Goal: Transaction & Acquisition: Book appointment/travel/reservation

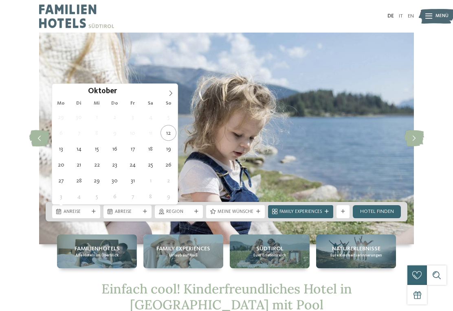
click at [171, 93] on icon at bounding box center [170, 92] width 3 height 5
click at [167, 94] on span at bounding box center [171, 91] width 14 height 14
click at [168, 91] on icon at bounding box center [171, 93] width 6 height 6
type input "****"
click at [167, 90] on span at bounding box center [171, 91] width 14 height 14
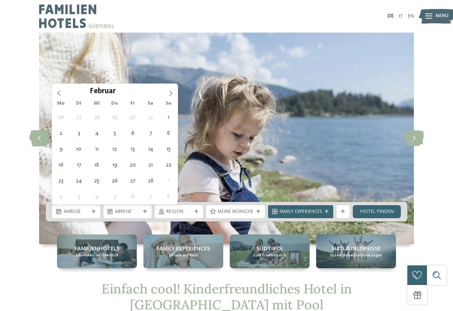
click at [165, 94] on span at bounding box center [171, 91] width 14 height 14
type div "[DATE]"
type input "****"
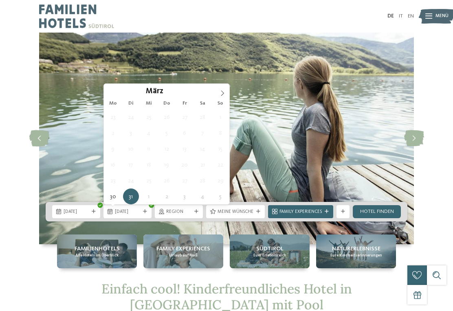
type div "[DATE]"
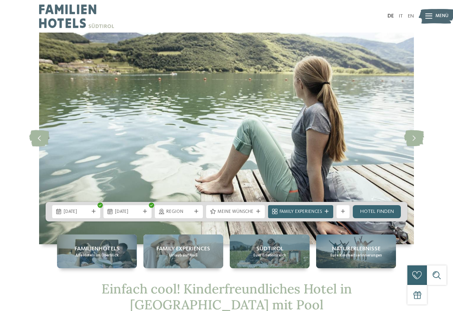
click at [182, 215] on div "Region" at bounding box center [179, 211] width 48 height 13
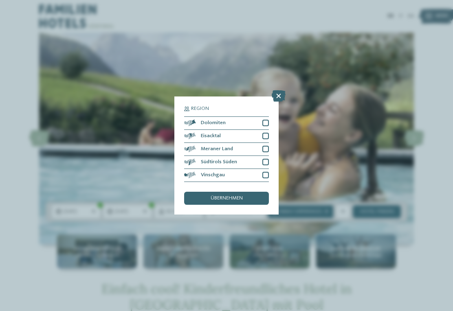
click at [278, 90] on icon at bounding box center [278, 95] width 14 height 11
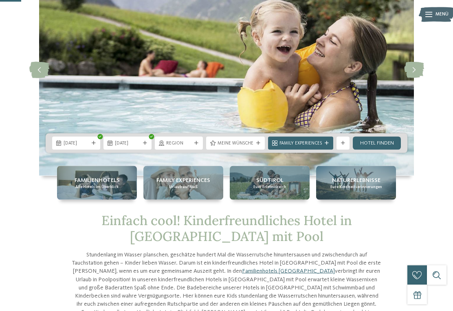
scroll to position [69, 0]
click at [240, 145] on span "Meine Wünsche" at bounding box center [235, 143] width 36 height 7
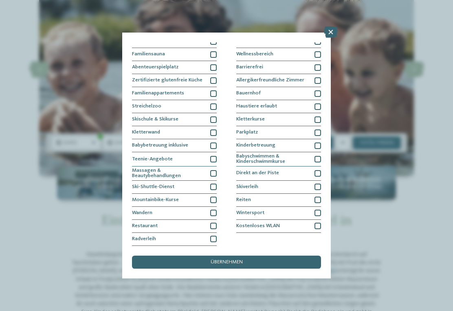
scroll to position [96, 0]
click at [329, 37] on icon at bounding box center [331, 31] width 14 height 11
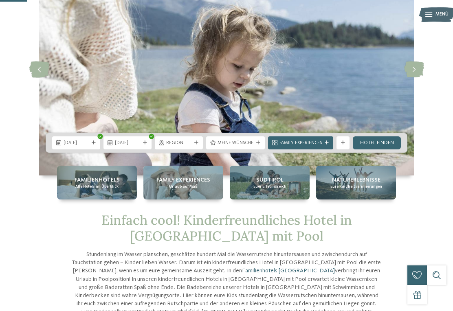
click at [392, 141] on link "Hotel finden" at bounding box center [376, 142] width 48 height 13
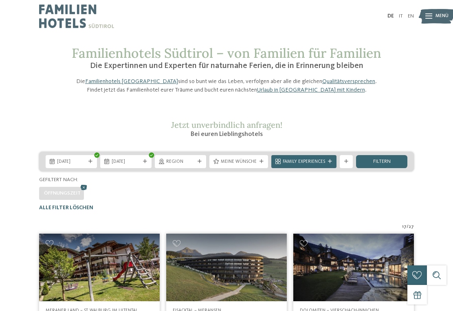
click at [299, 165] on span "Family Experiences" at bounding box center [303, 162] width 42 height 7
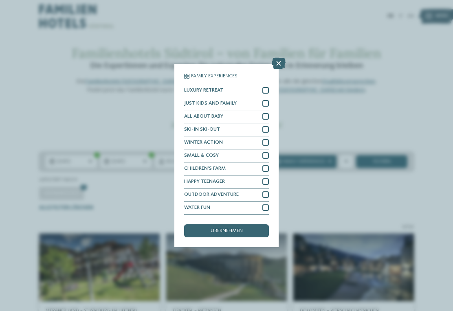
click at [262, 175] on div "HAPPY TEENAGER" at bounding box center [226, 181] width 85 height 13
click at [265, 180] on icon at bounding box center [265, 182] width 4 height 4
click at [277, 58] on icon at bounding box center [278, 63] width 14 height 11
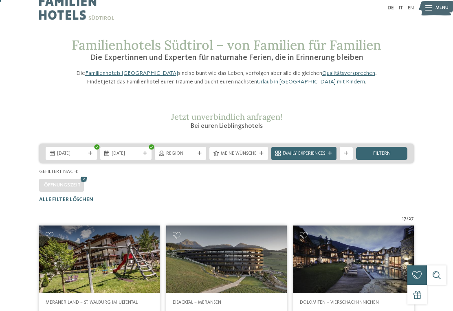
scroll to position [11, 0]
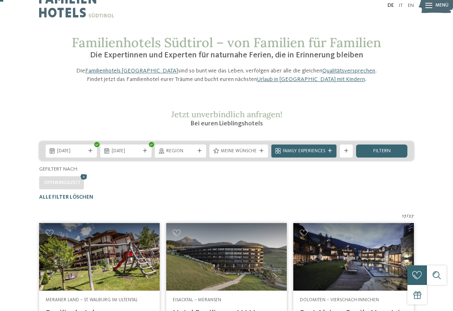
click at [386, 154] on span "filtern" at bounding box center [381, 151] width 17 height 5
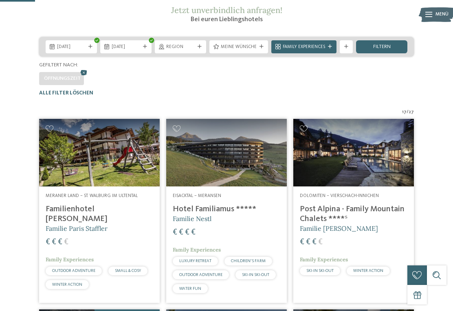
scroll to position [114, 0]
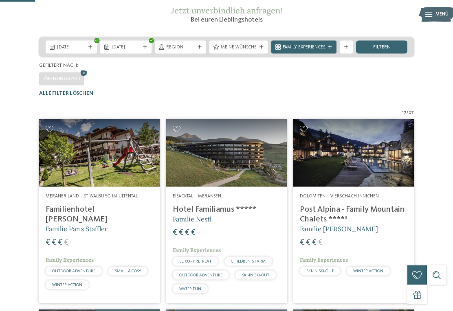
click at [398, 54] on div "filtern" at bounding box center [381, 47] width 51 height 13
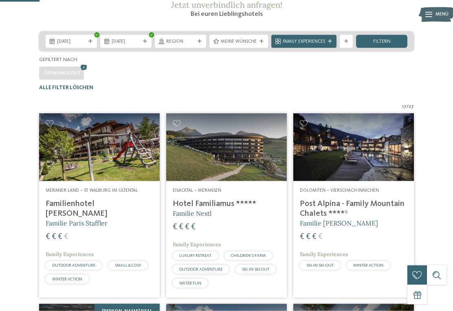
scroll to position [111, 0]
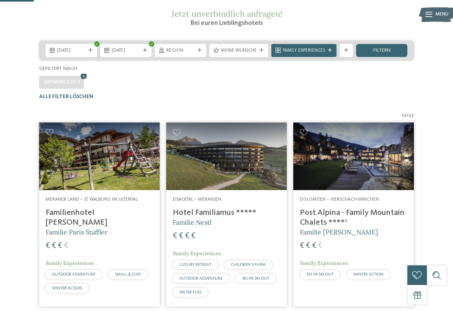
click at [79, 89] on div "Öffnungszeit" at bounding box center [61, 82] width 45 height 13
click at [86, 81] on icon at bounding box center [84, 76] width 10 height 9
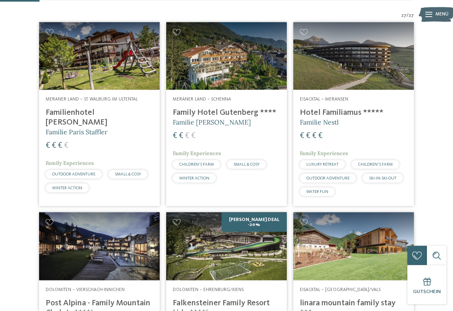
scroll to position [172, 0]
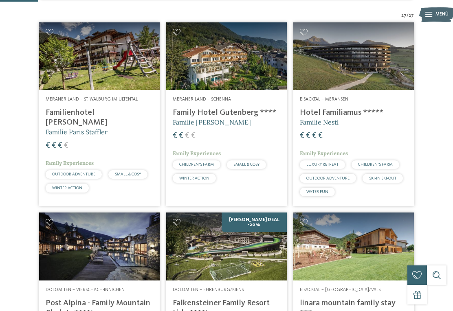
click at [380, 77] on img at bounding box center [353, 56] width 120 height 68
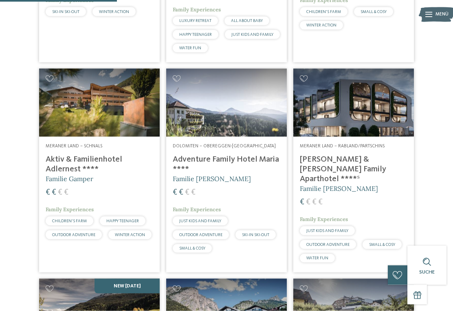
scroll to position [526, 0]
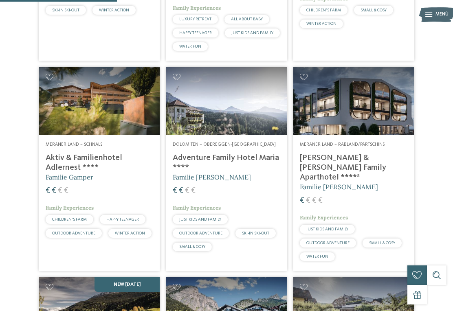
click at [387, 116] on img at bounding box center [353, 101] width 120 height 68
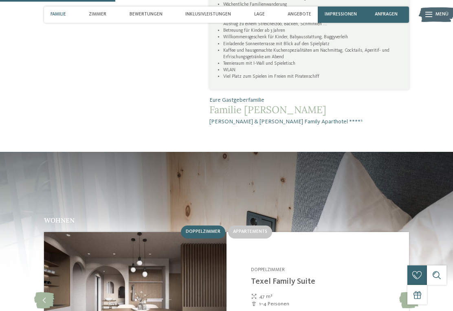
scroll to position [568, 0]
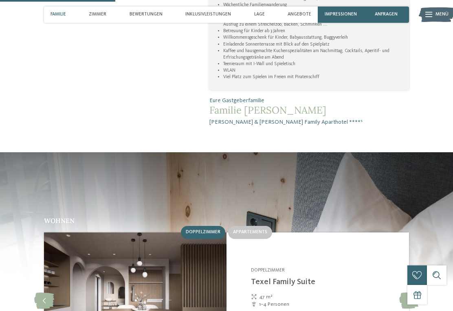
click at [257, 230] on span "Appartements" at bounding box center [250, 232] width 34 height 5
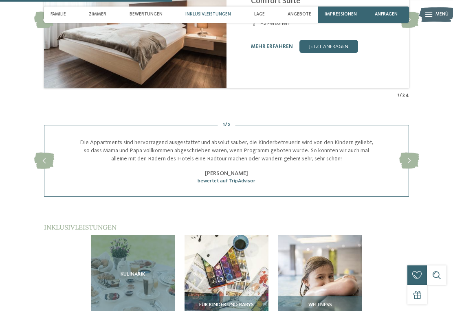
scroll to position [849, 0]
click at [147, 234] on div "Kulinarik" at bounding box center [133, 276] width 84 height 84
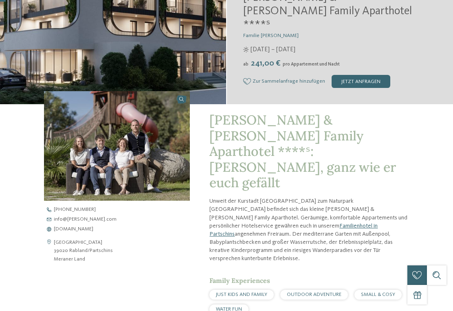
scroll to position [0, 0]
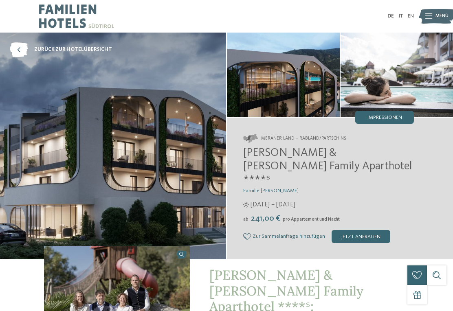
click at [434, 17] on img at bounding box center [436, 16] width 36 height 18
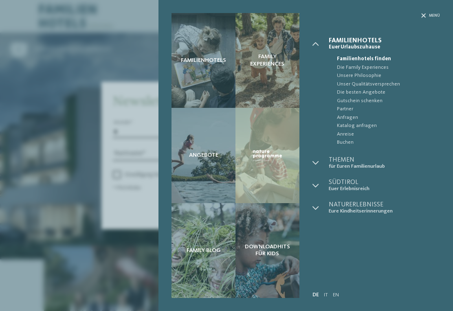
click at [209, 157] on span "Angebote" at bounding box center [203, 155] width 29 height 7
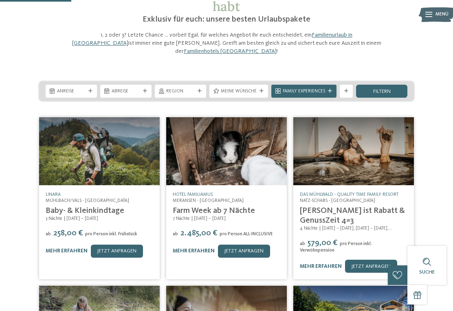
scroll to position [85, 0]
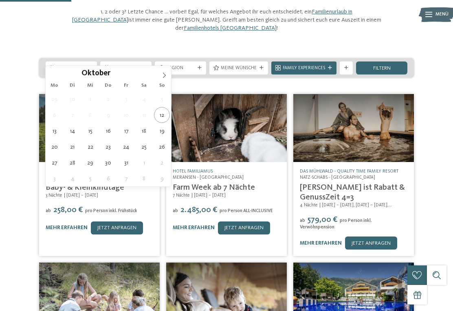
click at [165, 74] on icon at bounding box center [164, 75] width 6 height 6
click at [163, 75] on icon at bounding box center [164, 75] width 6 height 6
click at [162, 72] on icon at bounding box center [164, 75] width 6 height 6
type input "****"
click at [164, 73] on icon at bounding box center [164, 75] width 6 height 6
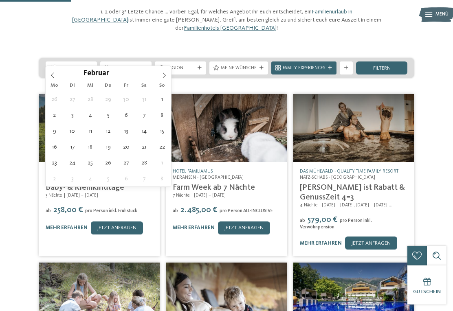
click at [161, 75] on icon at bounding box center [164, 75] width 6 height 6
type div "30.03.2026"
type input "****"
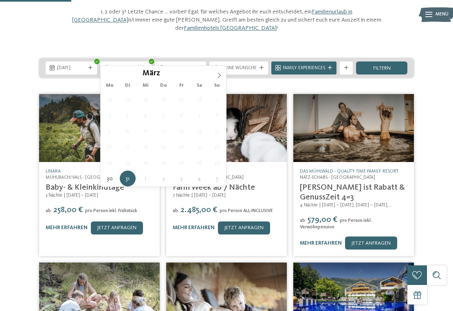
type div "05.04.2026"
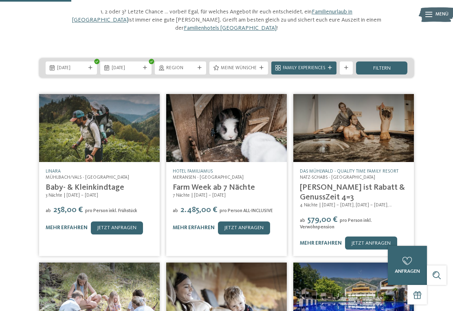
click at [389, 66] on span "filtern" at bounding box center [381, 68] width 17 height 5
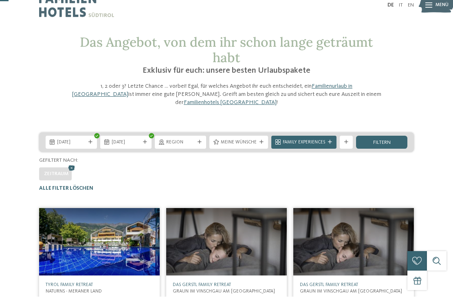
scroll to position [11, 0]
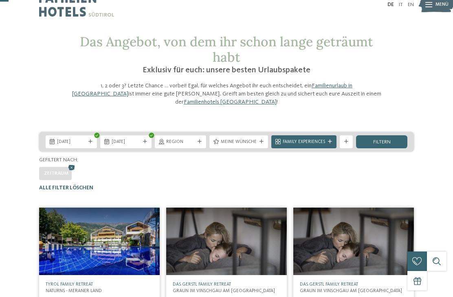
click at [181, 139] on span "Region" at bounding box center [180, 142] width 28 height 7
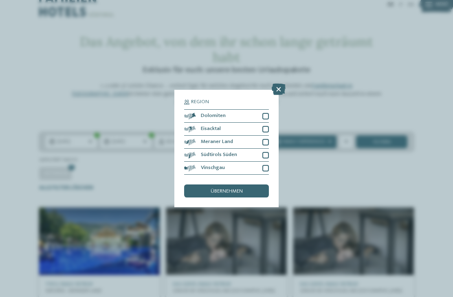
click at [278, 84] on icon at bounding box center [278, 89] width 14 height 11
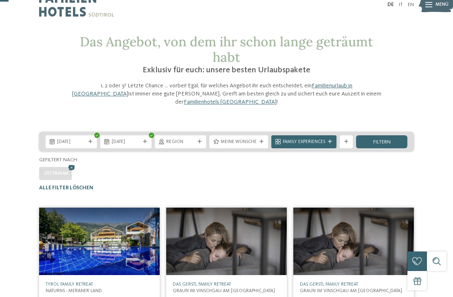
click at [289, 139] on div "Family Experiences" at bounding box center [304, 142] width 46 height 7
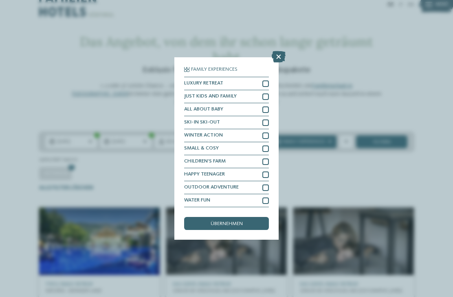
click at [280, 51] on icon at bounding box center [278, 56] width 14 height 11
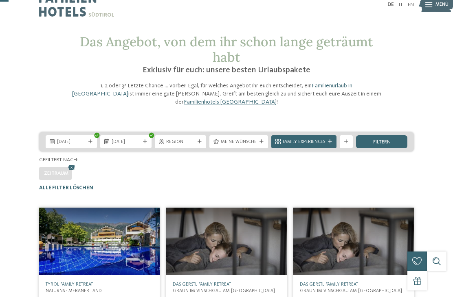
click at [234, 136] on div "Meine Wünsche" at bounding box center [238, 142] width 59 height 13
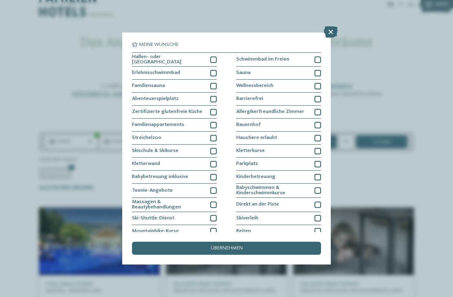
click at [326, 31] on icon at bounding box center [331, 31] width 14 height 11
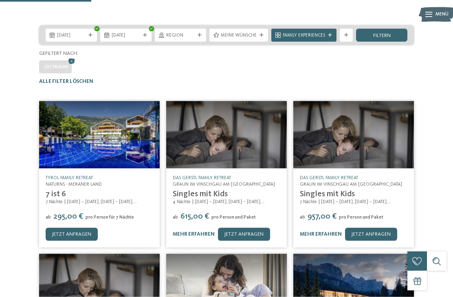
scroll to position [118, 0]
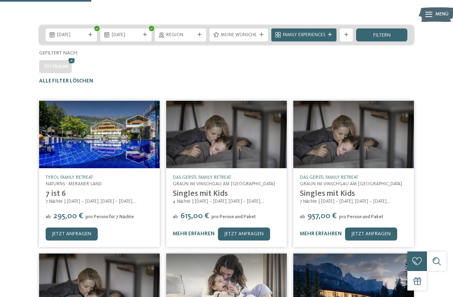
click at [74, 123] on img at bounding box center [99, 135] width 120 height 68
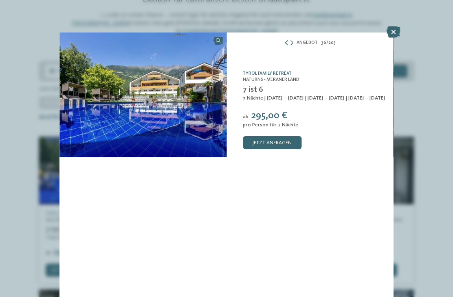
scroll to position [81, 0]
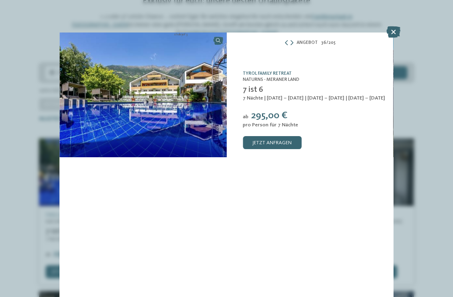
click at [394, 32] on icon at bounding box center [393, 31] width 14 height 11
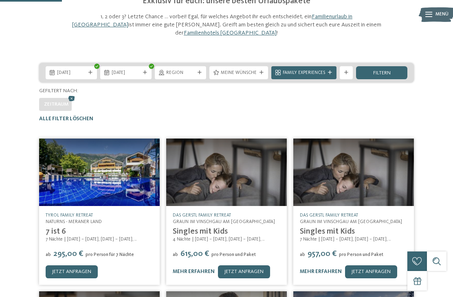
click at [62, 266] on link "jetzt anfragen" at bounding box center [72, 272] width 52 height 13
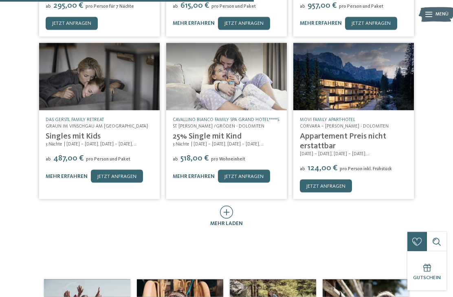
scroll to position [330, 0]
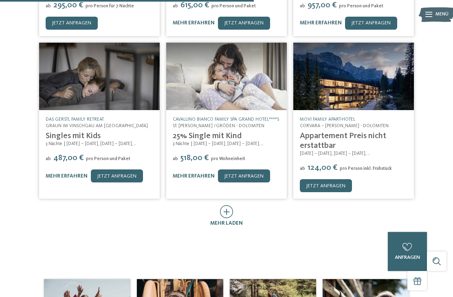
click at [329, 181] on link "jetzt anfragen" at bounding box center [326, 185] width 52 height 13
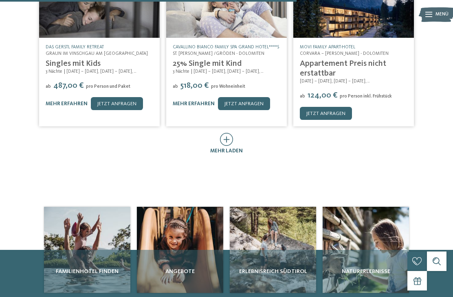
scroll to position [402, 0]
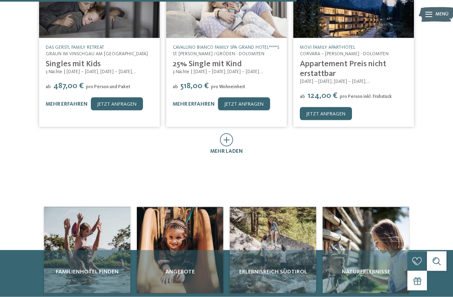
click at [223, 133] on icon at bounding box center [226, 139] width 13 height 13
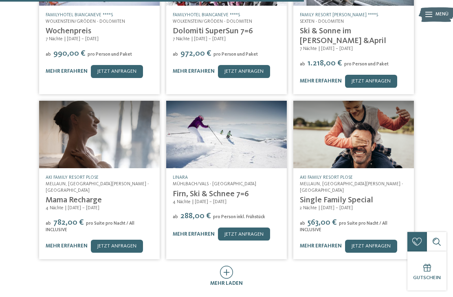
scroll to position [598, 0]
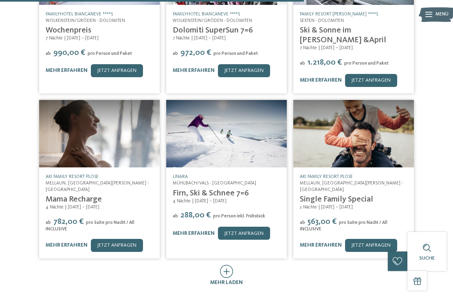
click at [221, 265] on div at bounding box center [226, 272] width 13 height 14
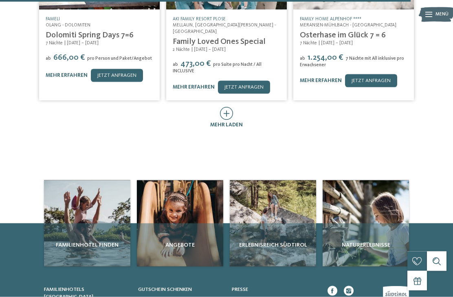
scroll to position [1097, 0]
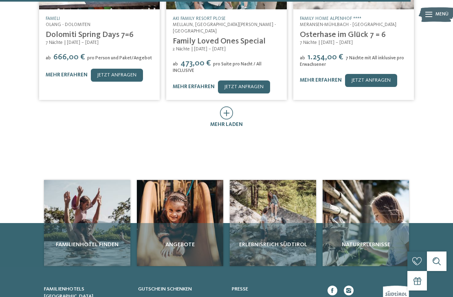
click at [174, 223] on div "Angebote" at bounding box center [180, 244] width 86 height 43
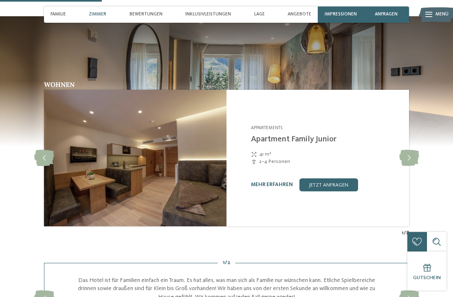
scroll to position [518, 0]
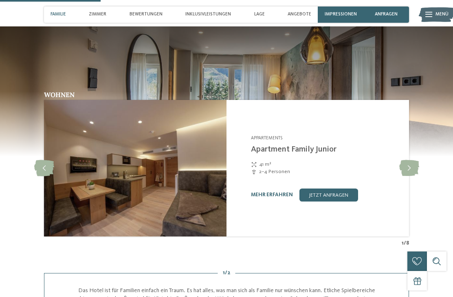
click at [411, 175] on icon at bounding box center [409, 168] width 20 height 16
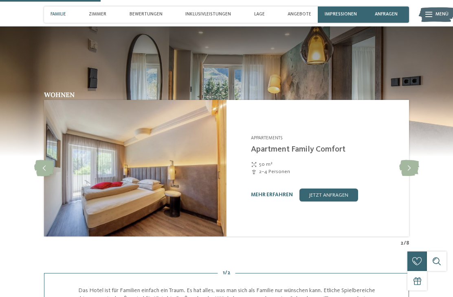
click at [408, 173] on icon at bounding box center [409, 168] width 20 height 16
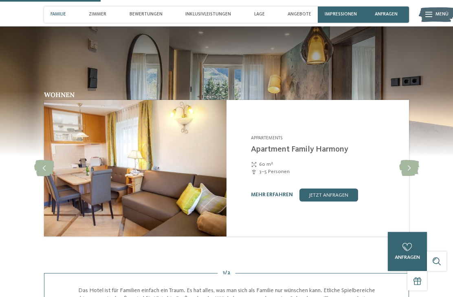
click at [413, 176] on icon at bounding box center [409, 168] width 20 height 16
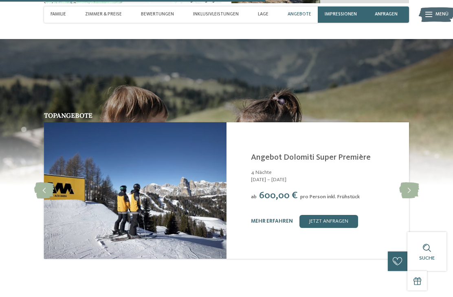
scroll to position [1457, 0]
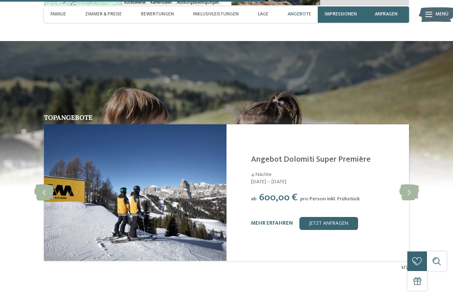
click at [412, 185] on icon at bounding box center [409, 193] width 20 height 16
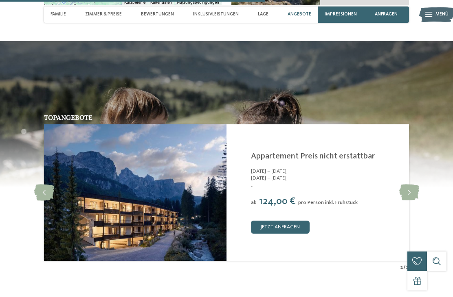
click at [44, 185] on icon at bounding box center [44, 193] width 20 height 16
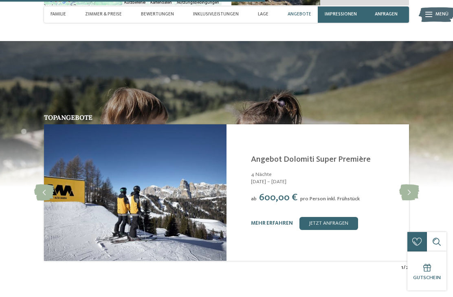
click at [416, 185] on icon at bounding box center [409, 193] width 20 height 16
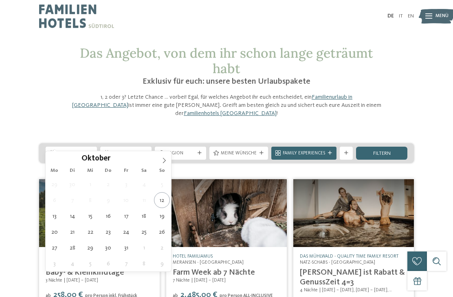
click at [162, 165] on span at bounding box center [164, 158] width 14 height 14
click at [159, 162] on span at bounding box center [164, 158] width 14 height 14
click at [160, 163] on span at bounding box center [164, 158] width 14 height 14
type input "****"
click at [160, 163] on span at bounding box center [164, 158] width 14 height 14
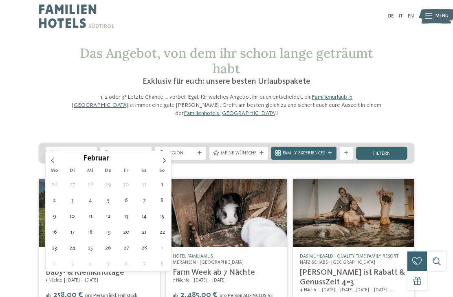
click at [160, 161] on span at bounding box center [164, 158] width 14 height 14
type div "30.03.2026"
type input "****"
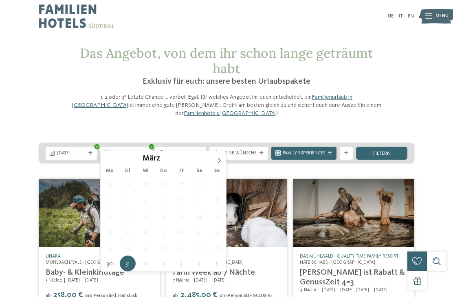
click at [221, 159] on icon at bounding box center [219, 161] width 6 height 6
type div "05.04.2026"
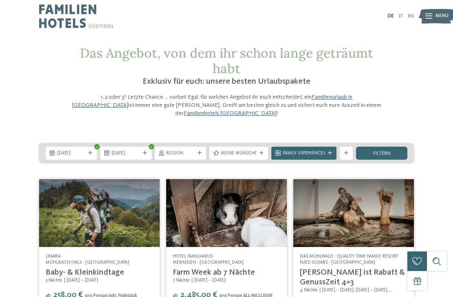
click at [217, 189] on img at bounding box center [226, 213] width 120 height 68
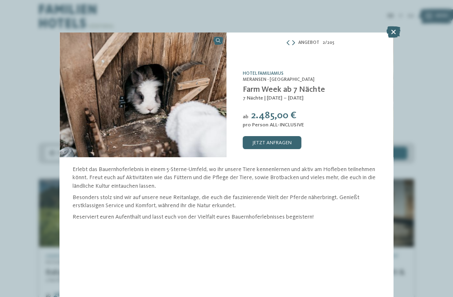
click at [399, 29] on icon at bounding box center [393, 31] width 14 height 11
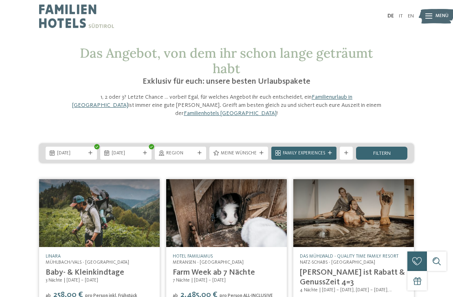
click at [388, 151] on span "filtern" at bounding box center [381, 153] width 17 height 5
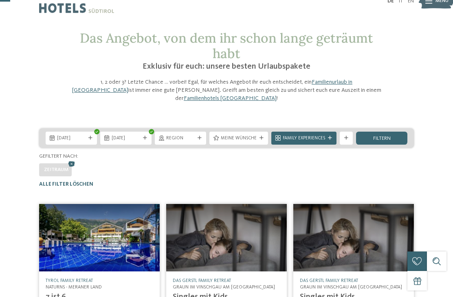
scroll to position [14, 0]
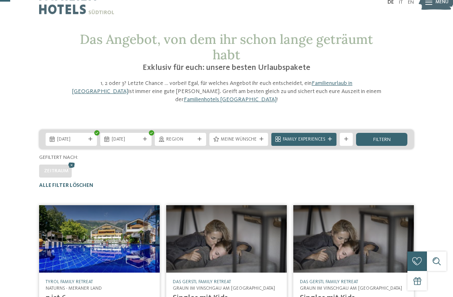
click at [348, 138] on div at bounding box center [346, 140] width 7 height 4
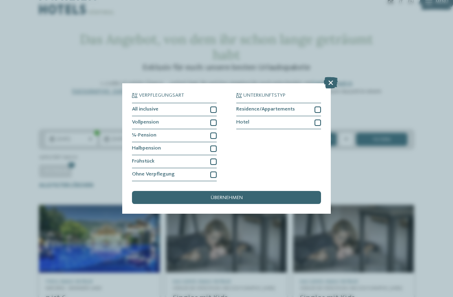
click at [216, 142] on div "Halbpension" at bounding box center [174, 148] width 85 height 13
click at [233, 196] on span "übernehmen" at bounding box center [226, 198] width 32 height 5
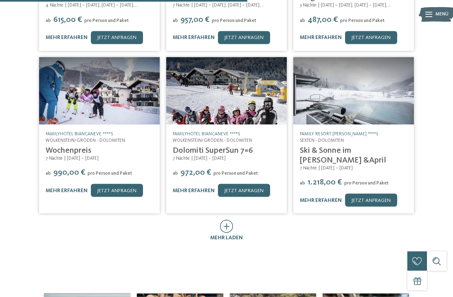
scroll to position [316, 0]
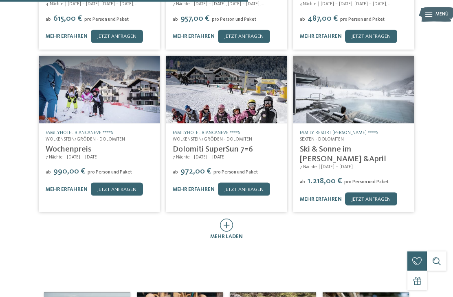
click at [223, 234] on span "mehr laden" at bounding box center [226, 236] width 33 height 5
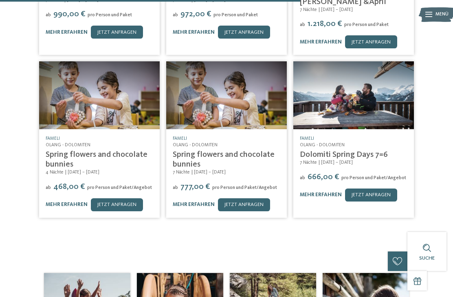
scroll to position [474, 0]
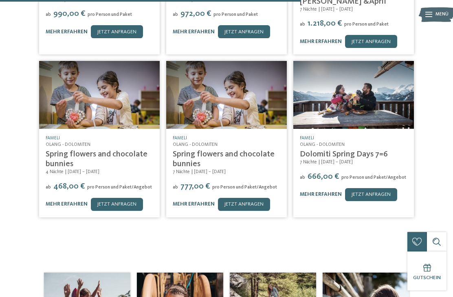
click at [126, 198] on link "jetzt anfragen" at bounding box center [117, 204] width 52 height 13
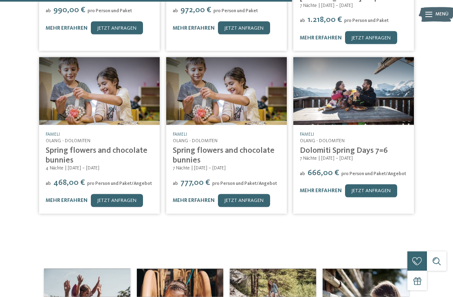
scroll to position [478, 0]
